Goal: Task Accomplishment & Management: Use online tool/utility

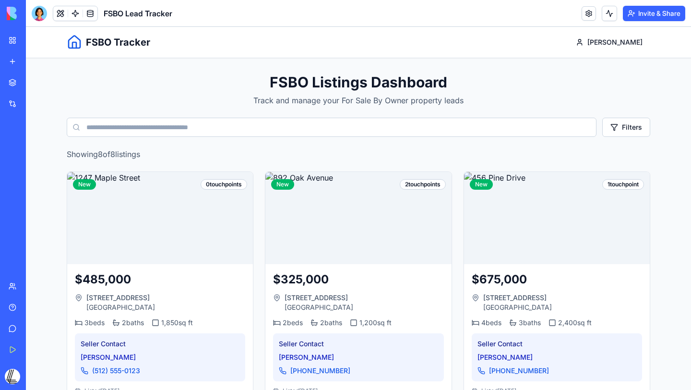
scroll to position [6, 0]
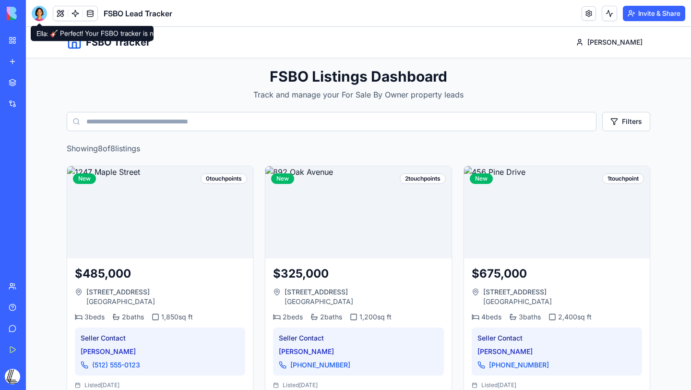
click at [36, 14] on div at bounding box center [39, 13] width 15 height 15
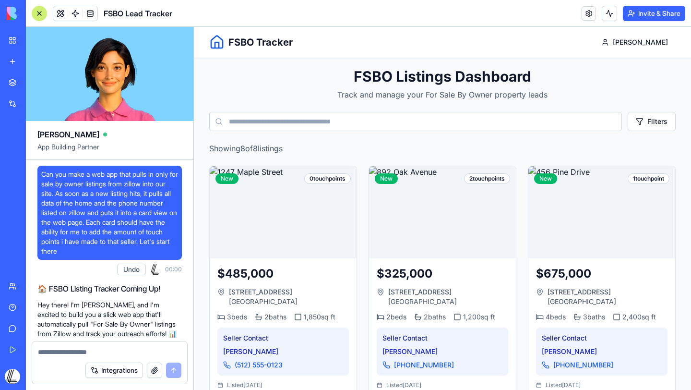
scroll to position [806, 0]
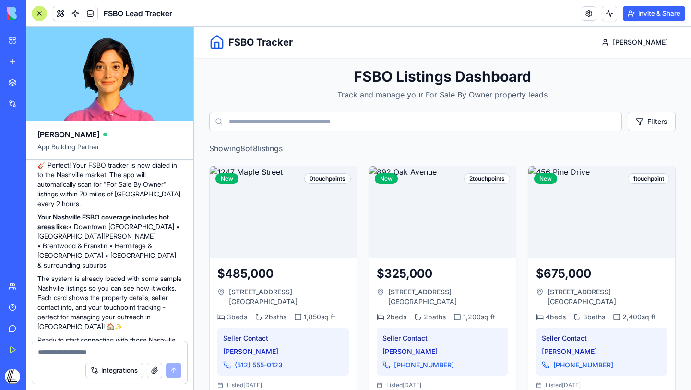
click at [12, 12] on img at bounding box center [37, 13] width 60 height 13
click at [36, 43] on div "My Workspace" at bounding box center [29, 41] width 12 height 10
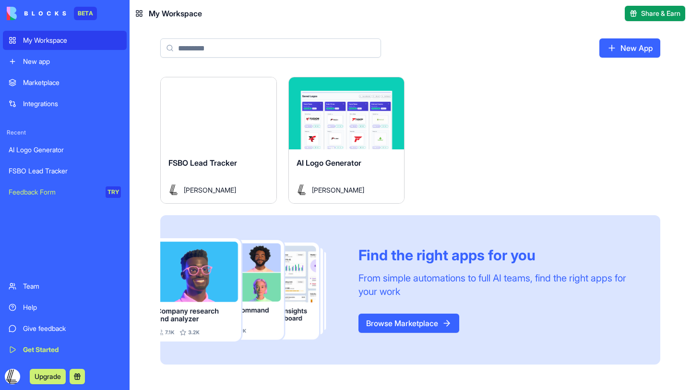
click at [47, 65] on div "New app" at bounding box center [72, 62] width 98 height 10
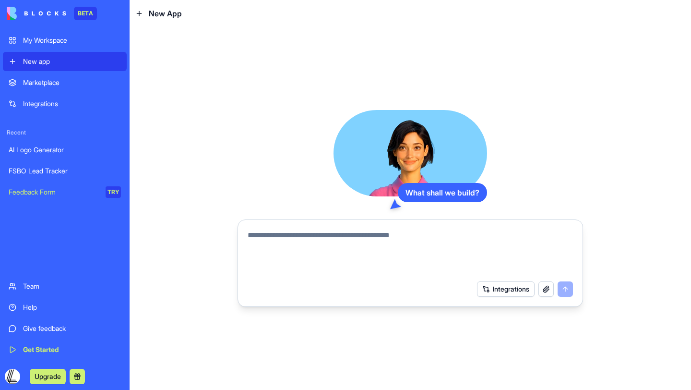
click at [284, 237] on textarea at bounding box center [410, 252] width 325 height 46
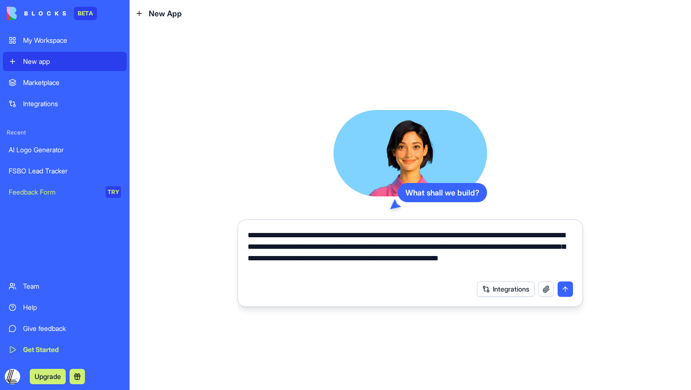
type textarea "**********"
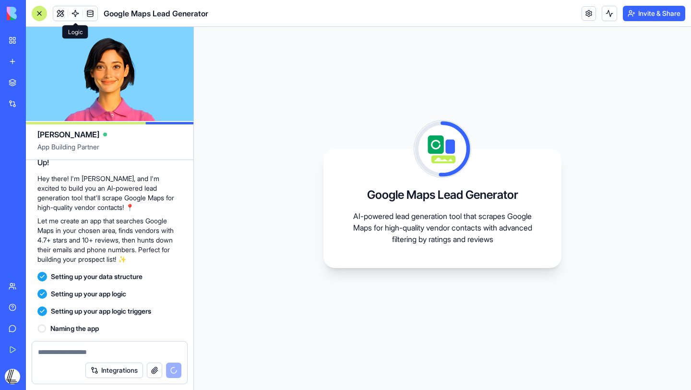
scroll to position [205, 0]
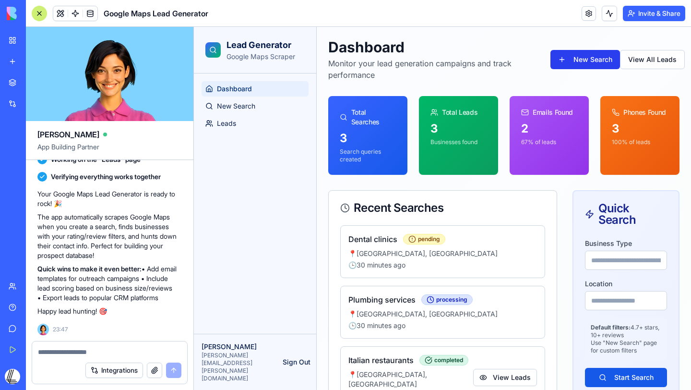
click at [593, 61] on button "New Search" at bounding box center [586, 59] width 70 height 19
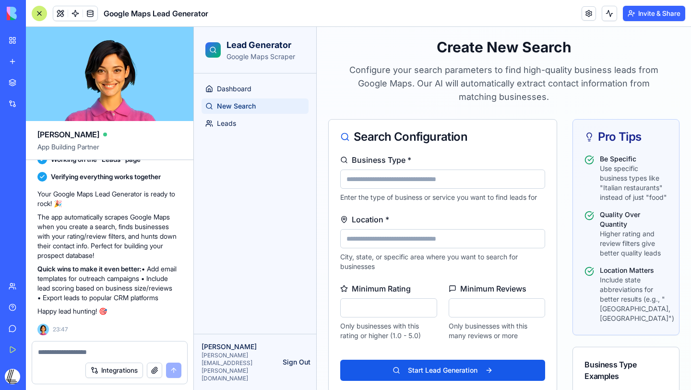
click at [412, 183] on input "Business Type *" at bounding box center [442, 178] width 205 height 19
type input "******"
click at [401, 240] on input "Location *" at bounding box center [442, 238] width 205 height 19
type input "*"
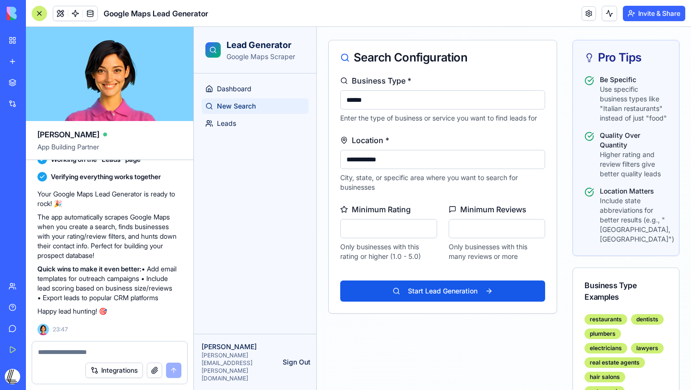
scroll to position [93, 0]
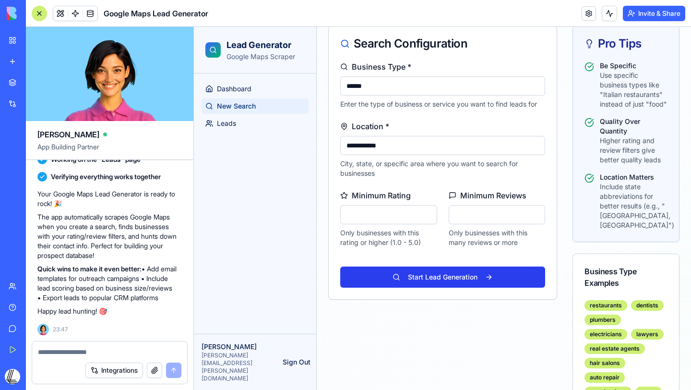
type input "**********"
click at [434, 278] on button "Start Lead Generation" at bounding box center [442, 276] width 205 height 21
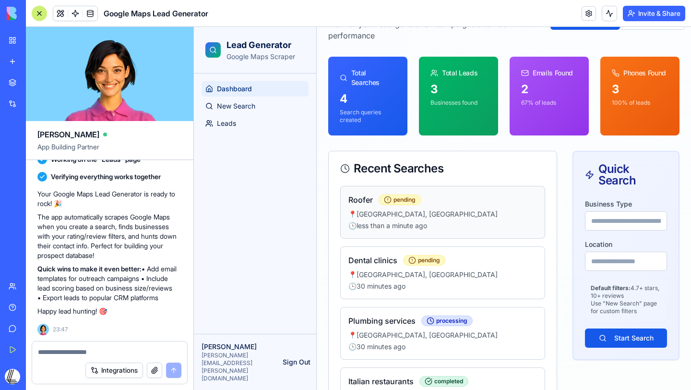
scroll to position [35, 0]
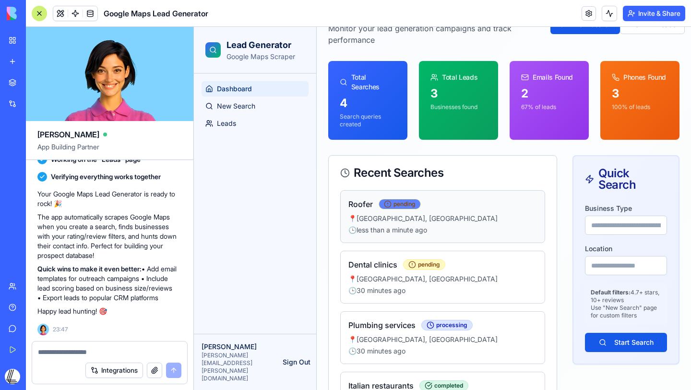
click at [402, 205] on span "pending" at bounding box center [400, 204] width 32 height 8
click at [388, 205] on icon at bounding box center [388, 204] width 8 height 8
click at [402, 227] on div "🕒 3 minutes ago" at bounding box center [443, 230] width 189 height 10
click at [402, 204] on span "pending" at bounding box center [400, 204] width 32 height 8
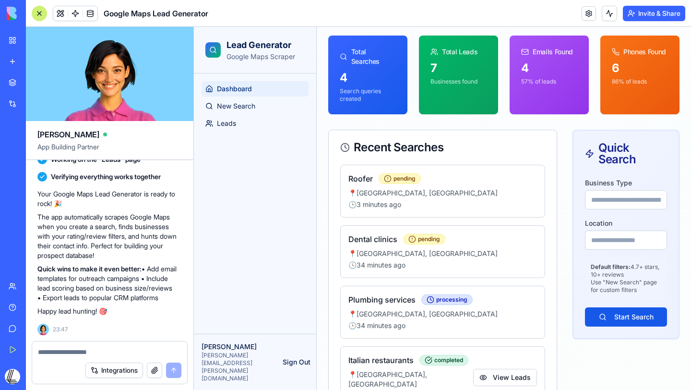
scroll to position [56, 0]
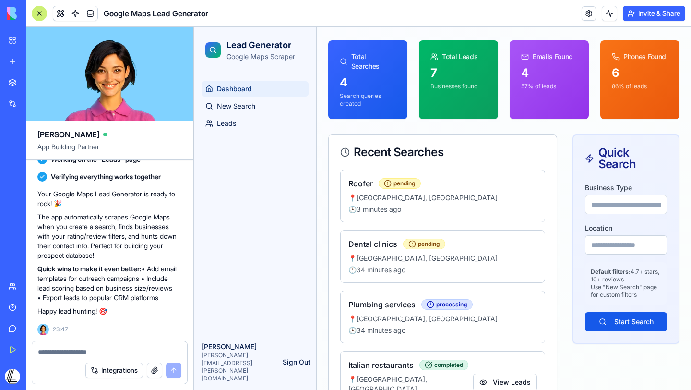
click at [431, 70] on div "7" at bounding box center [459, 72] width 56 height 15
click at [442, 58] on div "Total Leads" at bounding box center [459, 57] width 56 height 10
click at [459, 76] on div "7" at bounding box center [459, 72] width 56 height 15
click at [450, 85] on p "Businesses found" at bounding box center [459, 87] width 56 height 8
click at [435, 68] on div "7" at bounding box center [459, 72] width 56 height 15
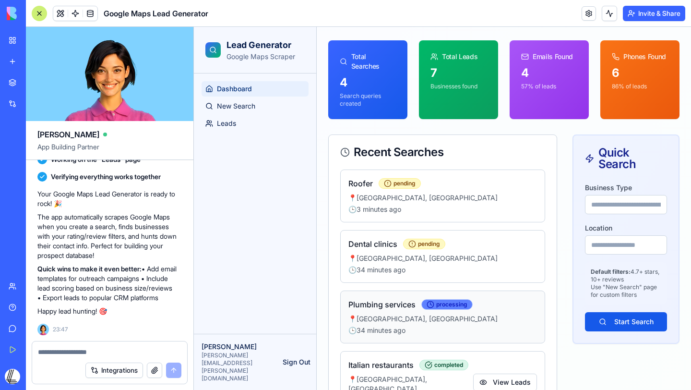
click at [437, 301] on span "processing" at bounding box center [447, 305] width 41 height 8
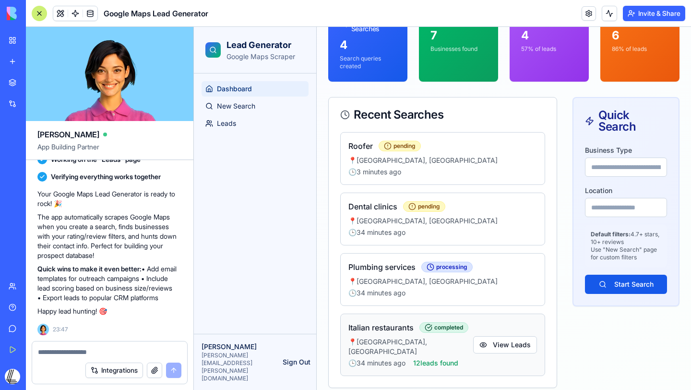
click at [489, 352] on div "Italian restaurants completed 📍 [GEOGRAPHIC_DATA], [GEOGRAPHIC_DATA] 🕒 34 minut…" at bounding box center [442, 344] width 205 height 62
click at [490, 346] on button "View Leads" at bounding box center [505, 344] width 64 height 17
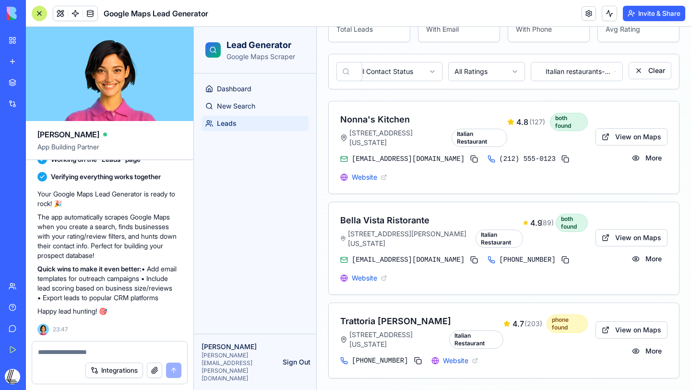
scroll to position [80, 0]
drag, startPoint x: 372, startPoint y: 142, endPoint x: 349, endPoint y: 135, distance: 23.1
click at [349, 135] on span "[STREET_ADDRESS][US_STATE]" at bounding box center [392, 137] width 104 height 19
copy span "[STREET_ADDRESS][US_STATE]"
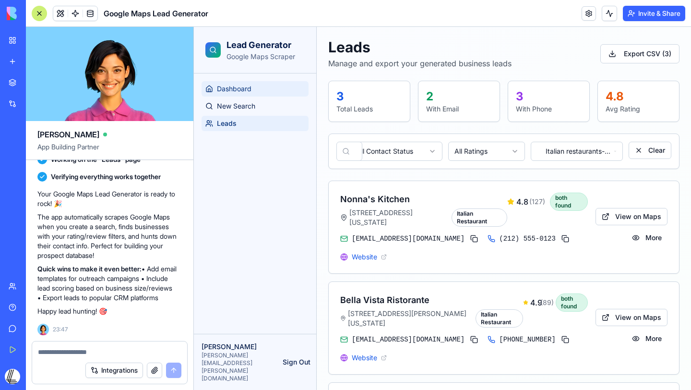
click at [261, 90] on link "Dashboard" at bounding box center [255, 88] width 107 height 15
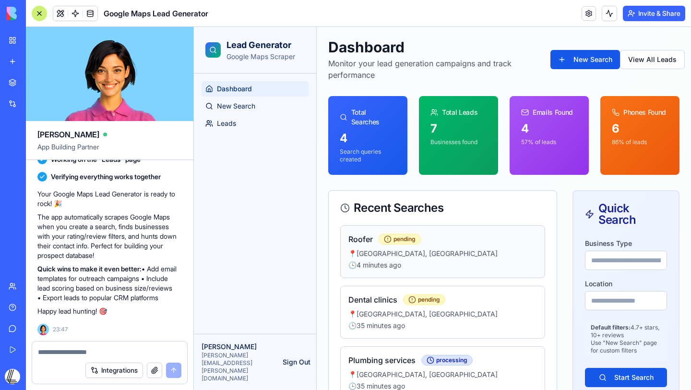
click at [449, 244] on div "Roofer pending" at bounding box center [443, 239] width 189 height 12
click at [85, 358] on div "Integrations" at bounding box center [109, 370] width 155 height 27
click at [81, 346] on div at bounding box center [109, 348] width 155 height 15
click at [67, 350] on textarea at bounding box center [110, 352] width 144 height 10
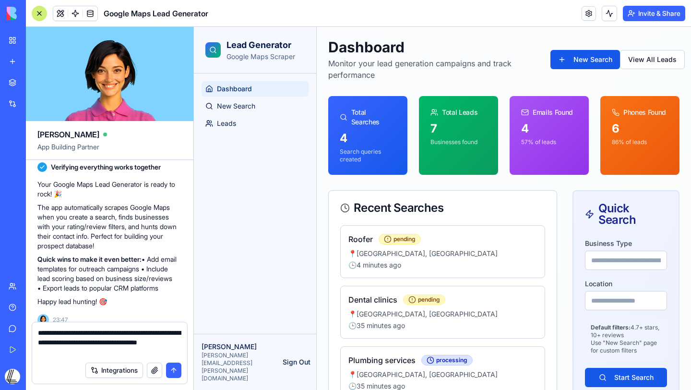
type textarea "**********"
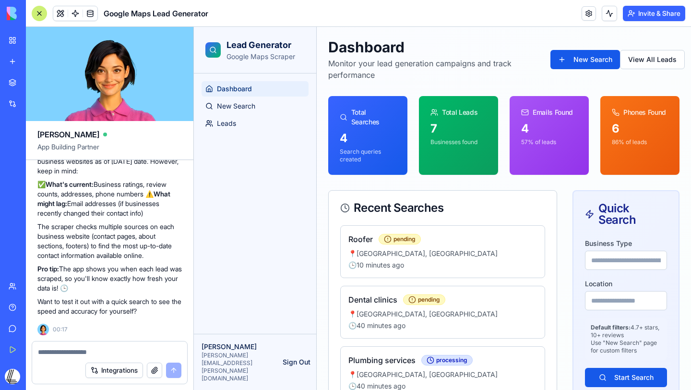
scroll to position [739, 0]
click at [94, 351] on textarea at bounding box center [110, 352] width 144 height 10
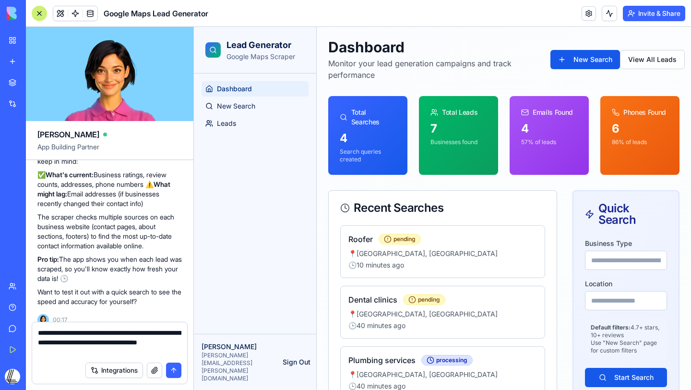
type textarea "**********"
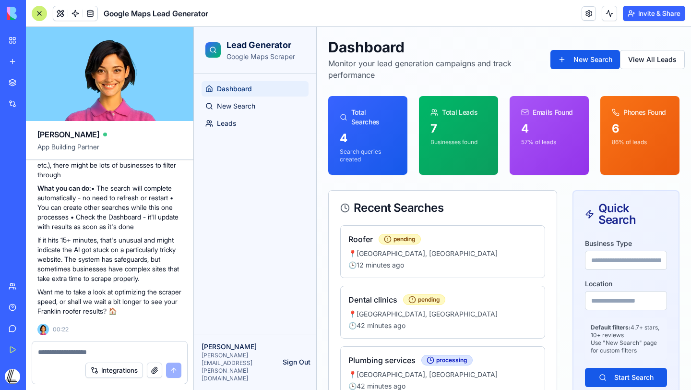
scroll to position [1086, 0]
type textarea "*"
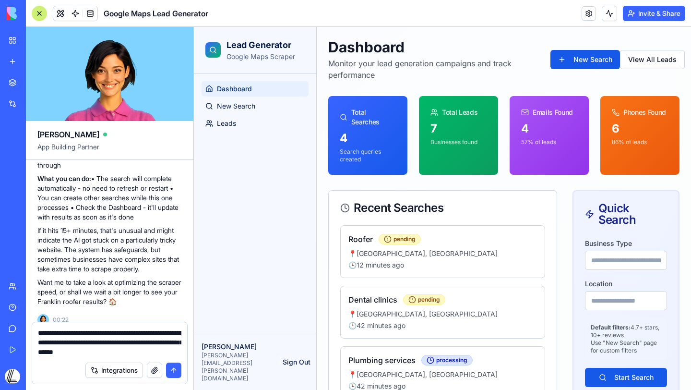
type textarea "**********"
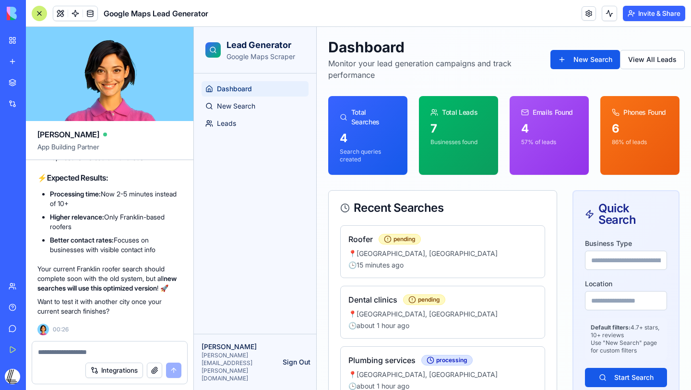
scroll to position [1668, 0]
click at [469, 248] on div "Roofer pending 📍 [GEOGRAPHIC_DATA], [GEOGRAPHIC_DATA] 🕒 15 minutes ago" at bounding box center [443, 251] width 189 height 36
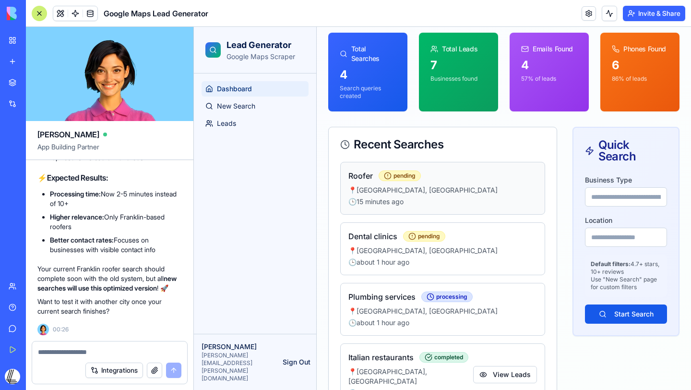
scroll to position [83, 0]
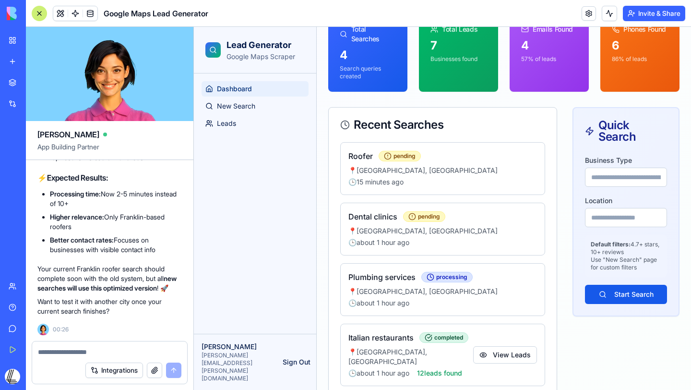
click at [103, 348] on textarea at bounding box center [110, 352] width 144 height 10
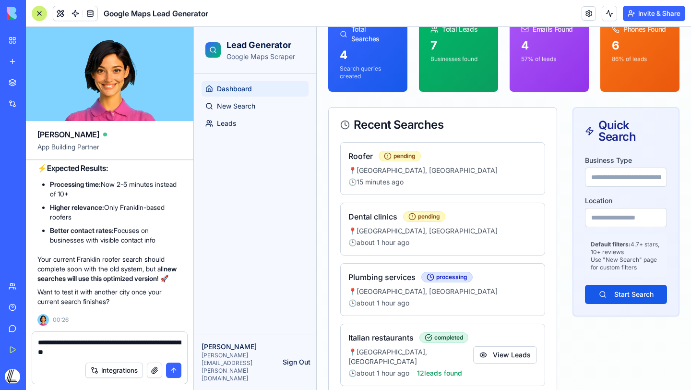
type textarea "**********"
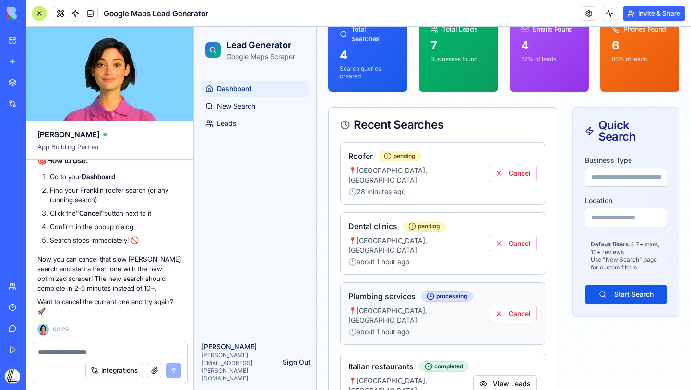
scroll to position [93, 0]
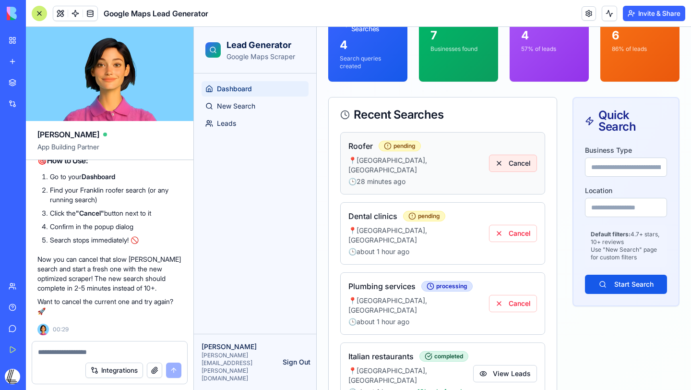
click at [508, 155] on button "Cancel" at bounding box center [513, 163] width 48 height 17
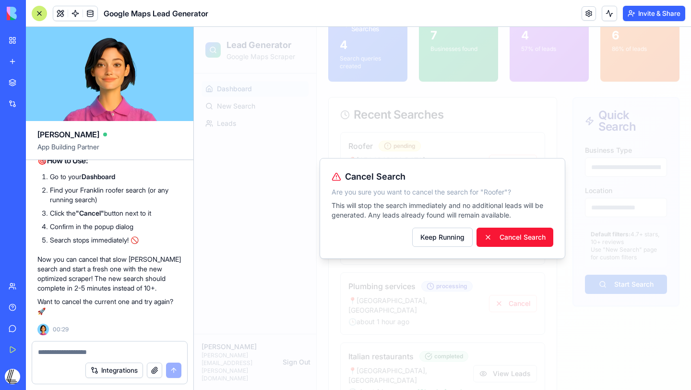
click at [510, 242] on button "Cancel Search" at bounding box center [515, 237] width 77 height 19
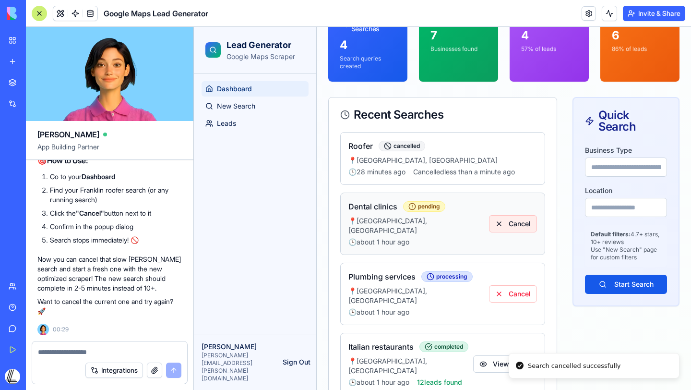
click at [512, 225] on button "Cancel" at bounding box center [513, 223] width 48 height 17
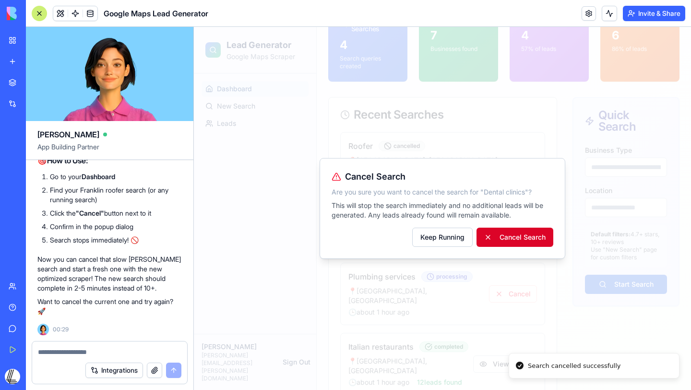
click at [513, 238] on button "Cancel Search" at bounding box center [515, 237] width 77 height 19
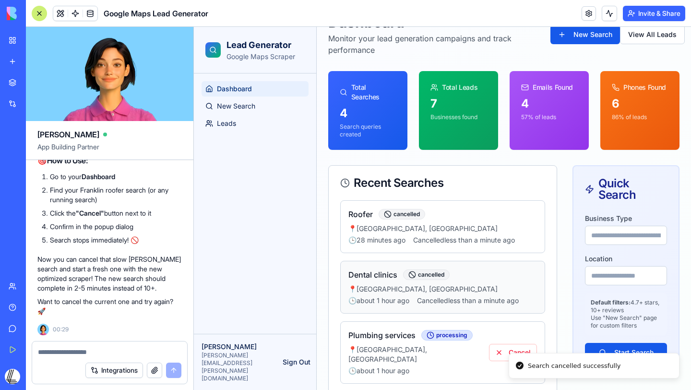
scroll to position [0, 0]
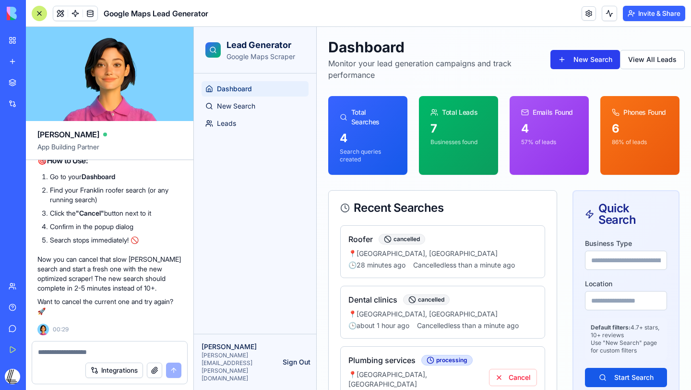
click at [590, 55] on button "New Search" at bounding box center [586, 59] width 70 height 19
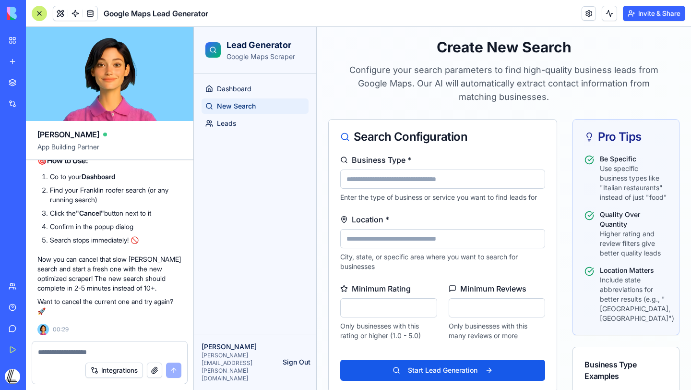
click at [398, 176] on input "Business Type *" at bounding box center [442, 178] width 205 height 19
type input "******"
click at [406, 232] on input "Location *" at bounding box center [442, 238] width 205 height 19
type input "**********"
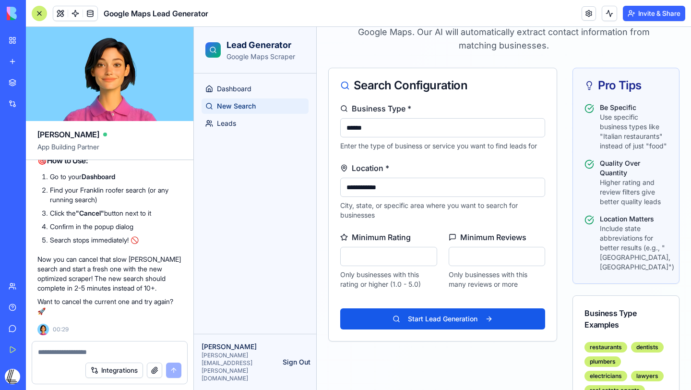
scroll to position [79, 0]
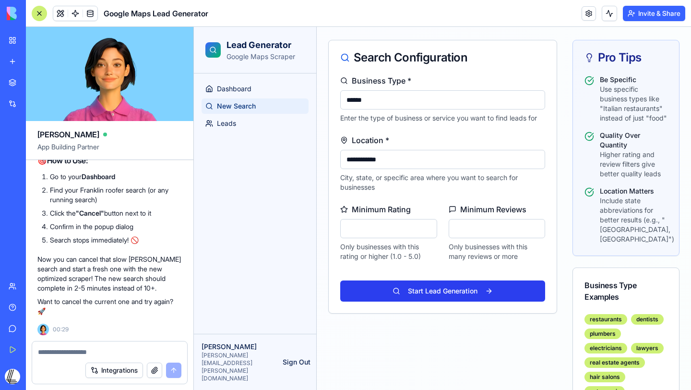
click at [413, 296] on button "Start Lead Generation" at bounding box center [442, 290] width 205 height 21
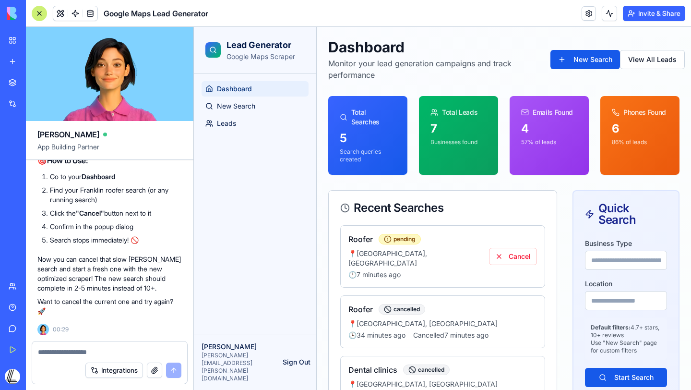
scroll to position [0, 0]
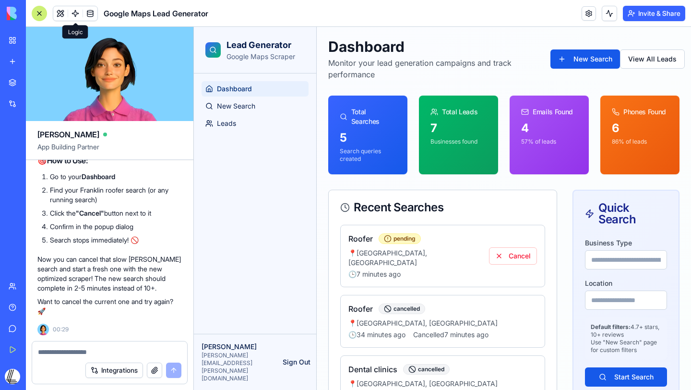
click at [74, 10] on span at bounding box center [75, 13] width 27 height 27
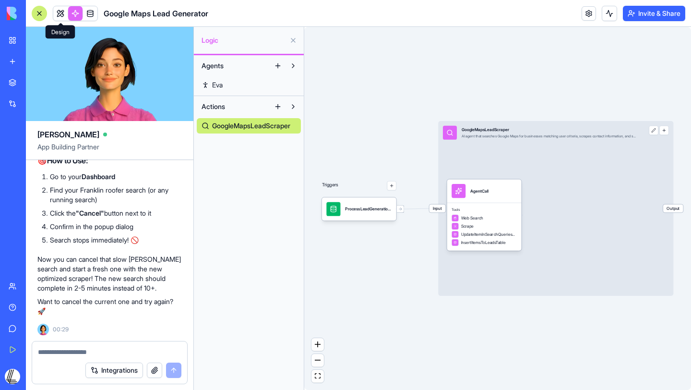
click at [63, 12] on link at bounding box center [60, 13] width 14 height 14
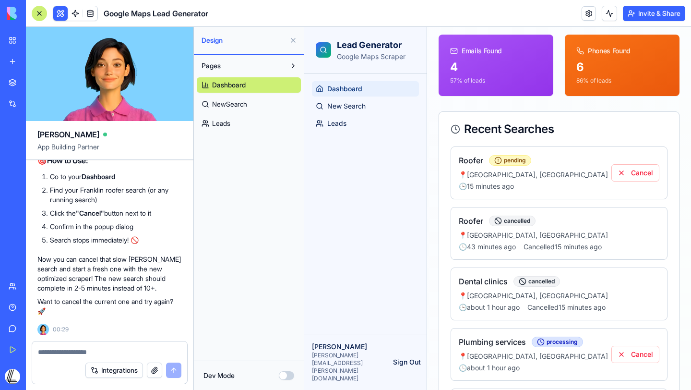
scroll to position [164, 4]
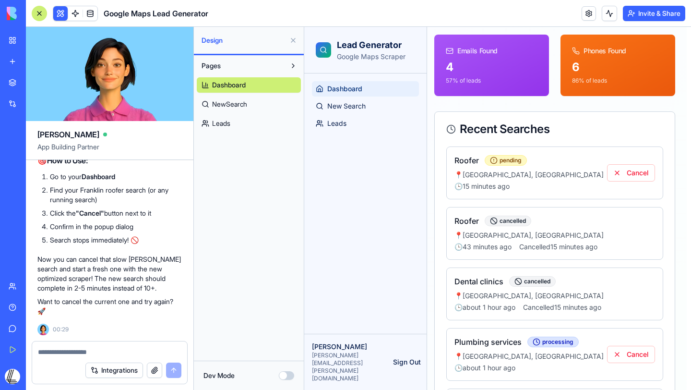
click at [88, 354] on textarea at bounding box center [110, 352] width 144 height 10
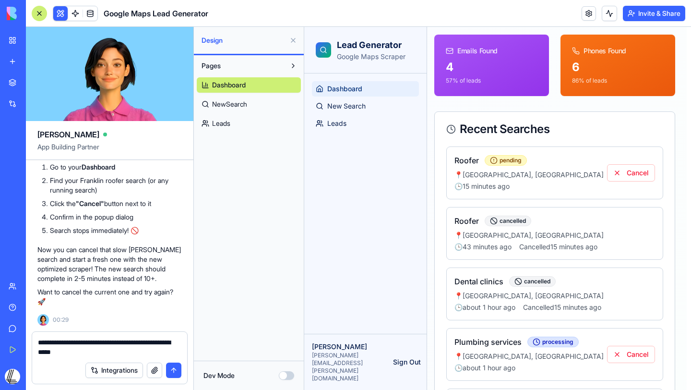
type textarea "**********"
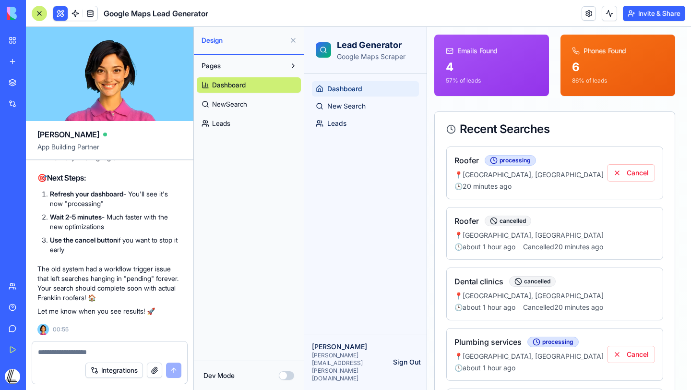
scroll to position [2692, 0]
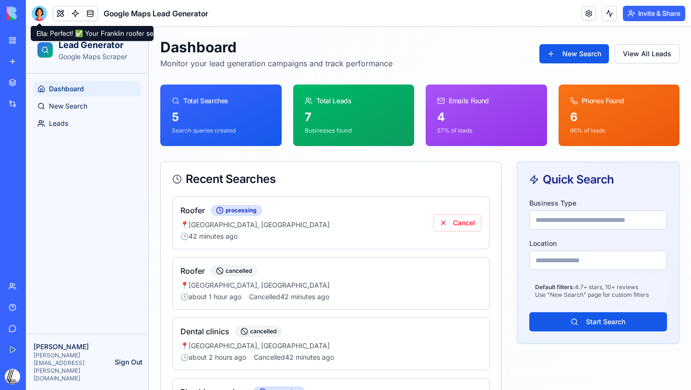
click at [39, 8] on div at bounding box center [39, 13] width 15 height 15
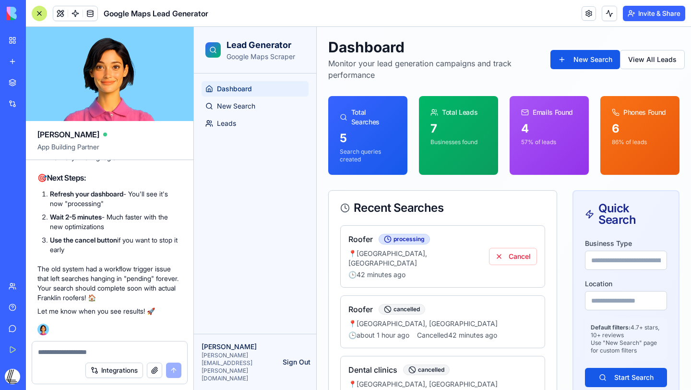
click at [69, 342] on div at bounding box center [109, 348] width 155 height 15
click at [62, 352] on textarea at bounding box center [110, 352] width 144 height 10
type textarea "*"
type textarea "**********"
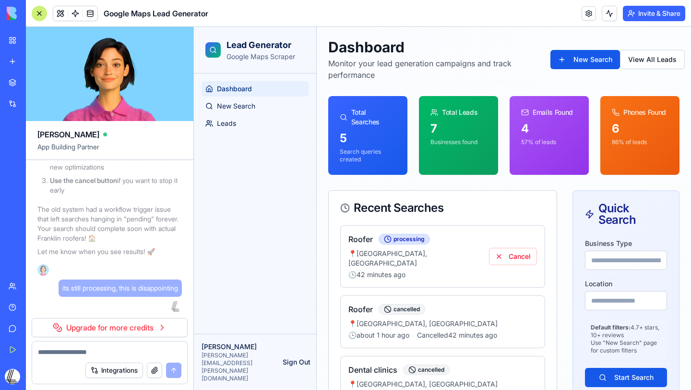
scroll to position [2751, 0]
